Goal: Complete application form

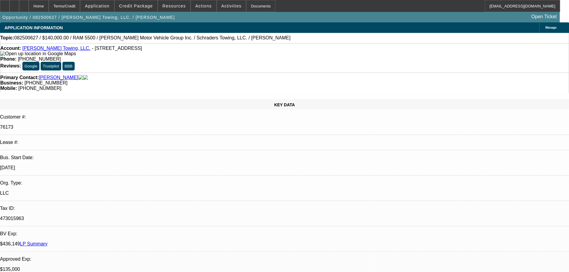
select select "0"
select select "2"
select select "0.1"
select select "4"
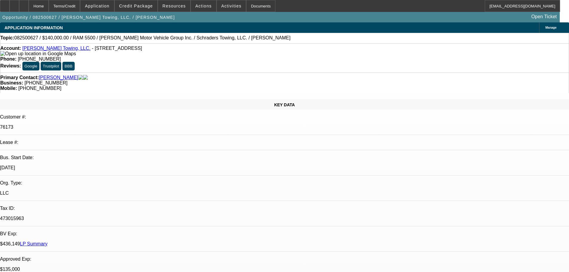
select select "0"
select select "2"
select select "0.1"
select select "4"
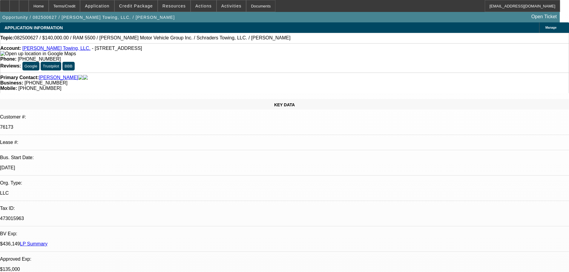
select select "0"
select select "2"
select select "0.1"
select select "4"
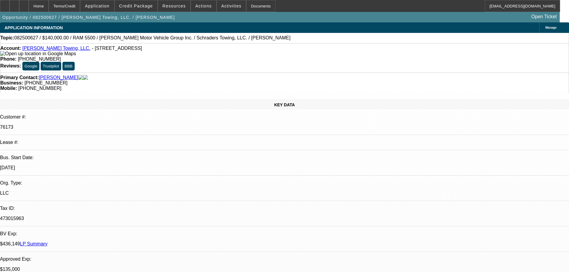
select select "0"
select select "2"
select select "0.1"
select select "4"
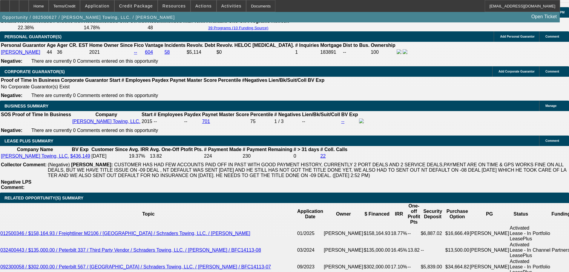
scroll to position [717, 0]
